Goal: Check status: Check status

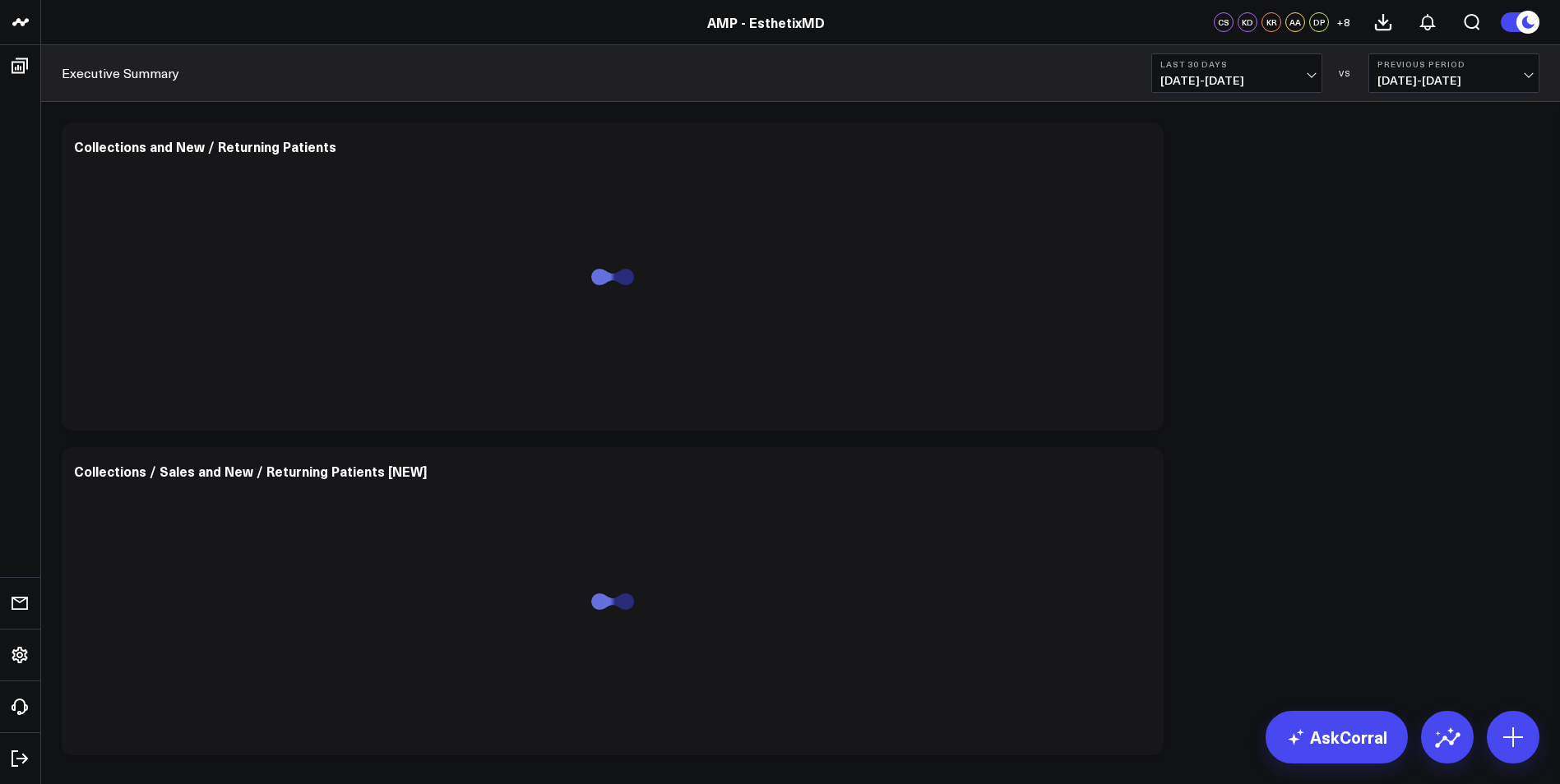
click at [1280, 74] on span "07/19/25 - 08/17/25" at bounding box center [1237, 80] width 153 height 13
click at [1176, 425] on link "MTD" at bounding box center [1237, 429] width 170 height 32
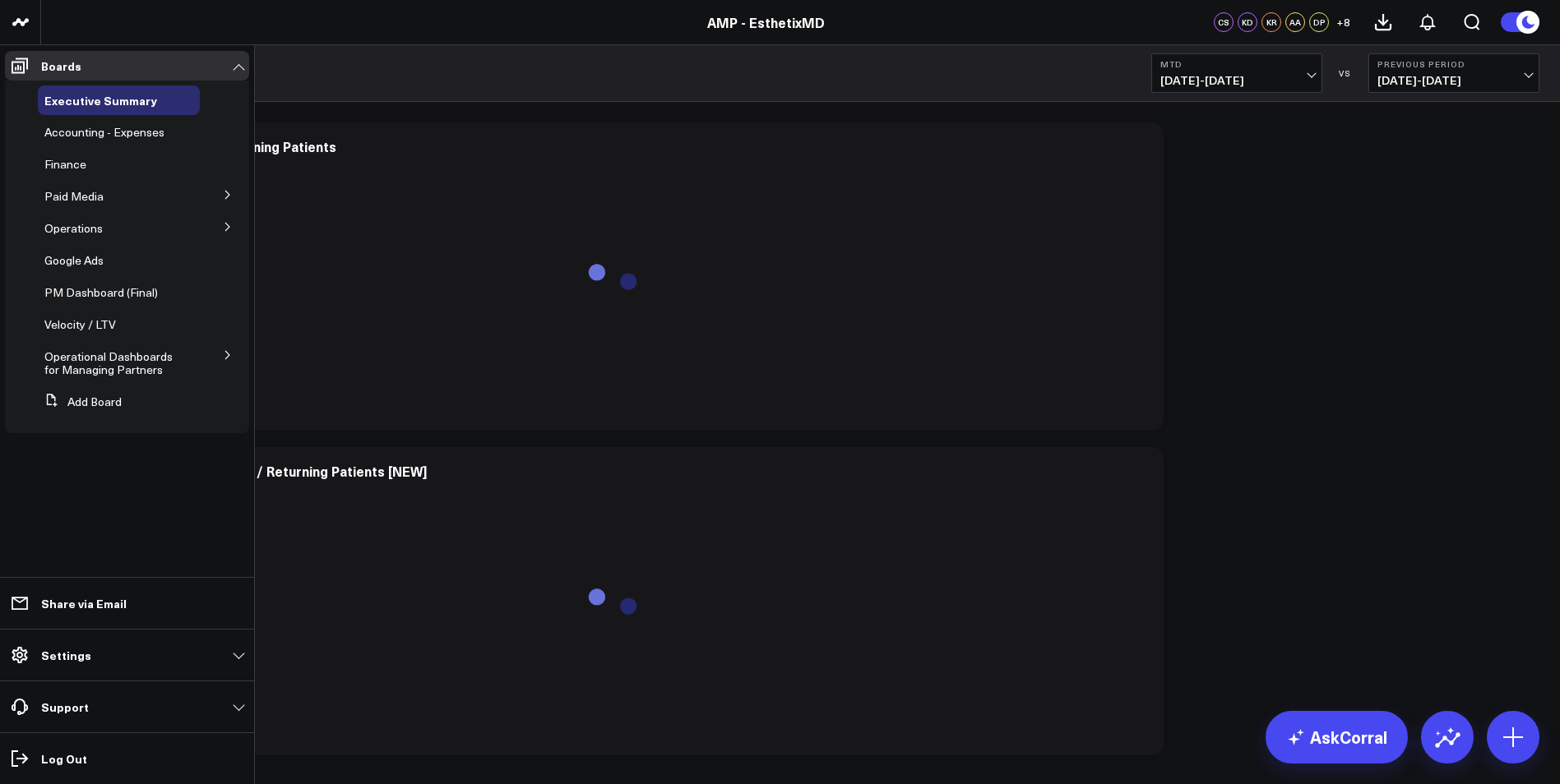
click at [223, 229] on icon at bounding box center [227, 226] width 10 height 10
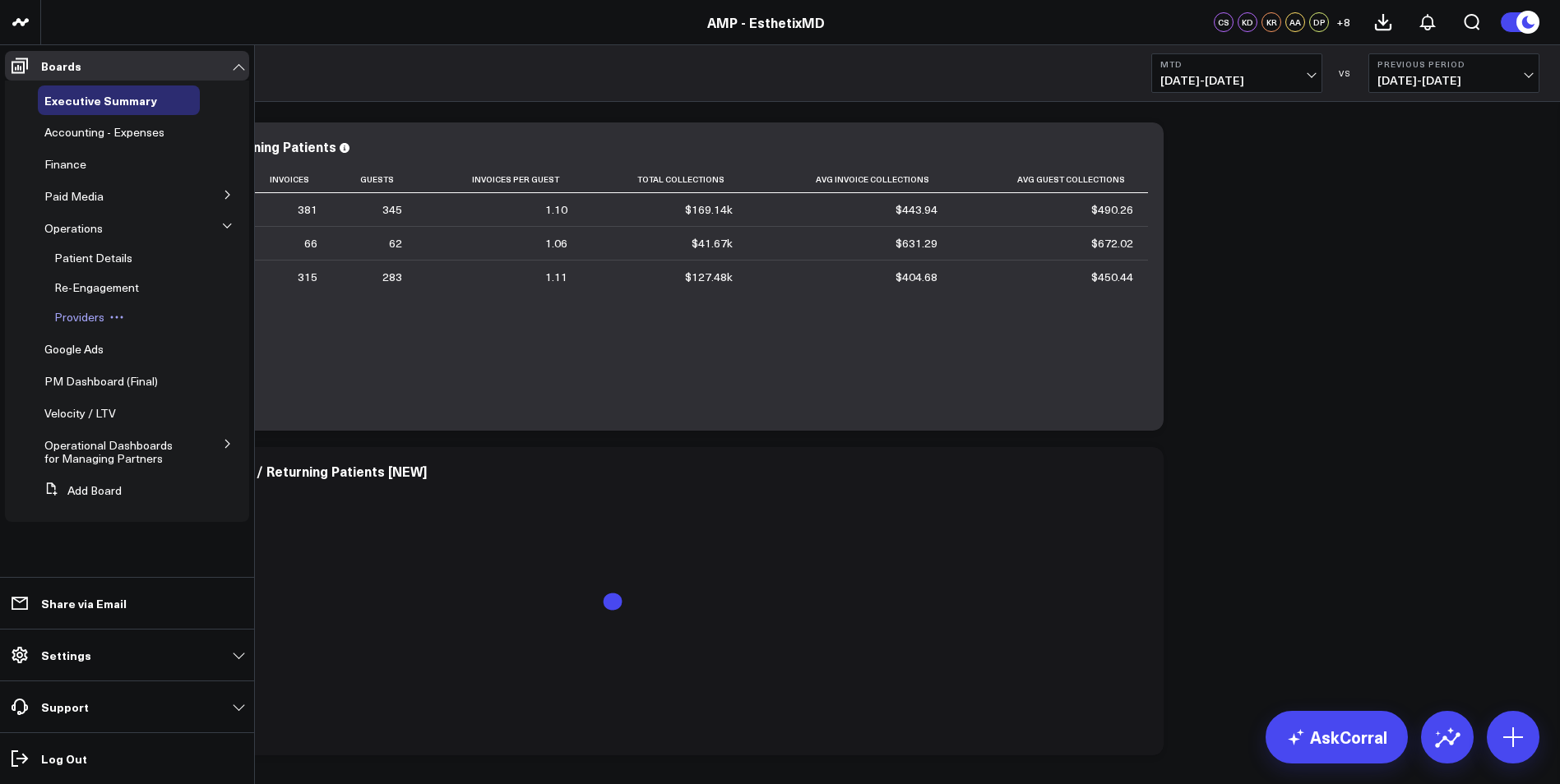
click at [75, 318] on span "Providers" at bounding box center [79, 317] width 50 height 16
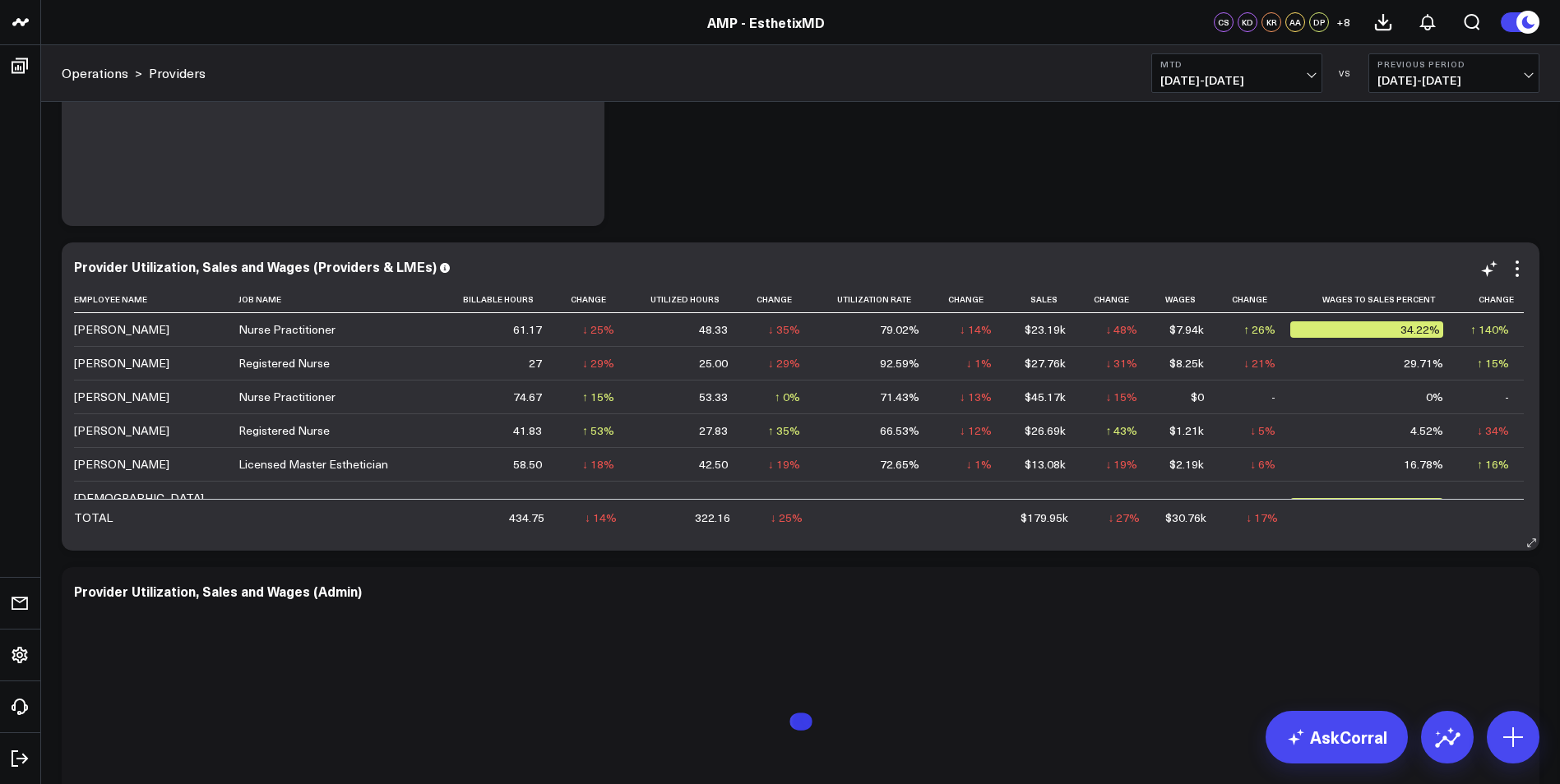
scroll to position [82, 0]
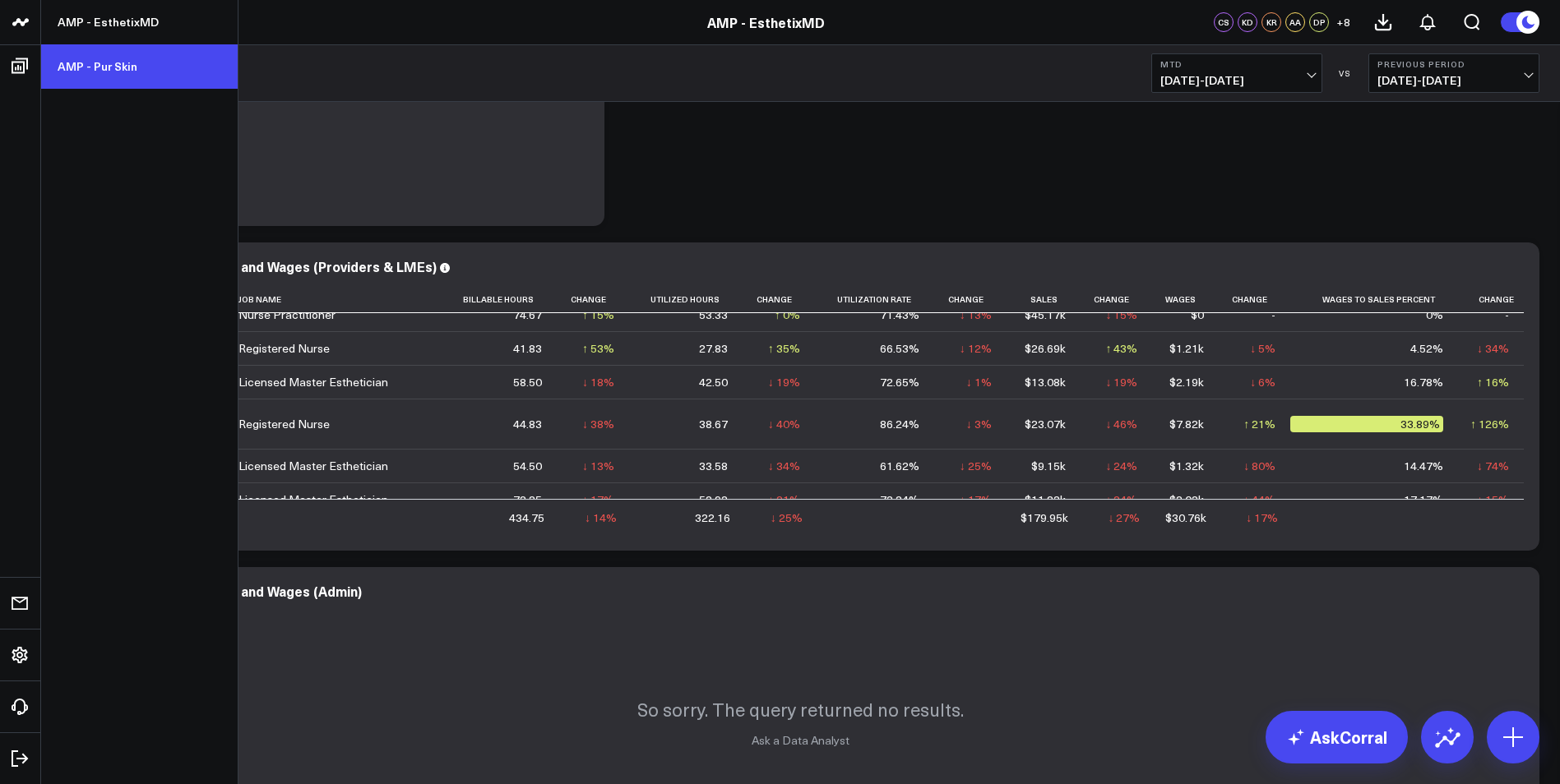
click at [92, 61] on link "AMP - Pur Skin" at bounding box center [139, 67] width 197 height 45
